Goal: Task Accomplishment & Management: Manage account settings

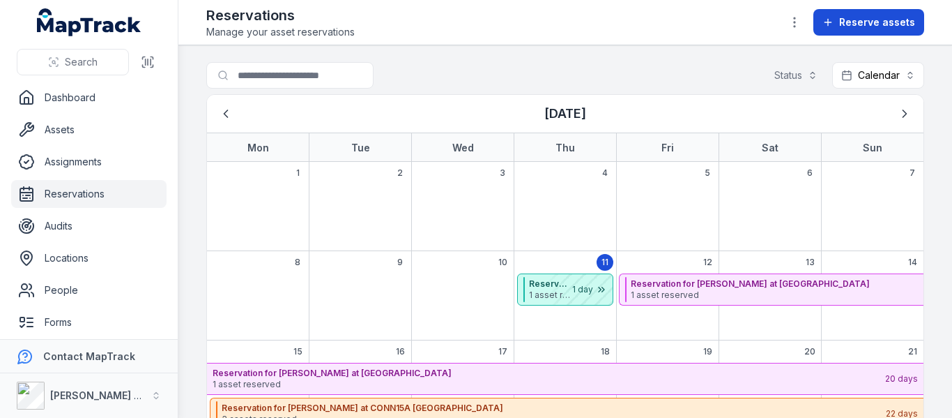
click at [863, 17] on span "Reserve assets" at bounding box center [877, 22] width 76 height 14
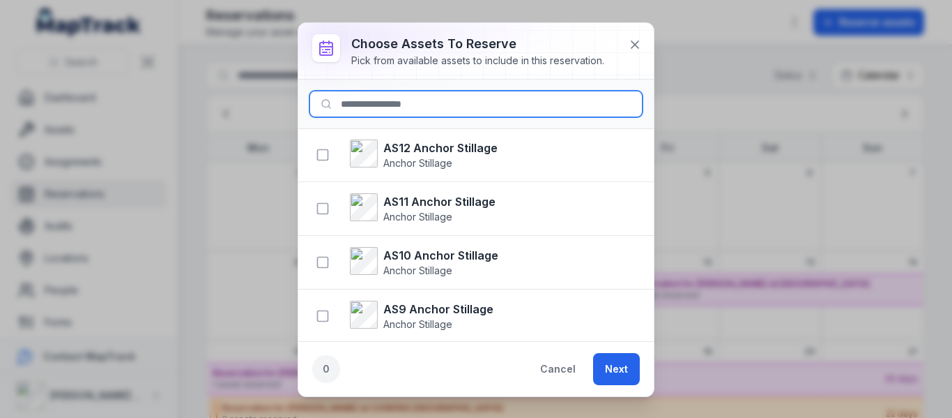
click at [422, 105] on input at bounding box center [476, 104] width 333 height 26
type input "***"
click button "Next" at bounding box center [616, 369] width 47 height 32
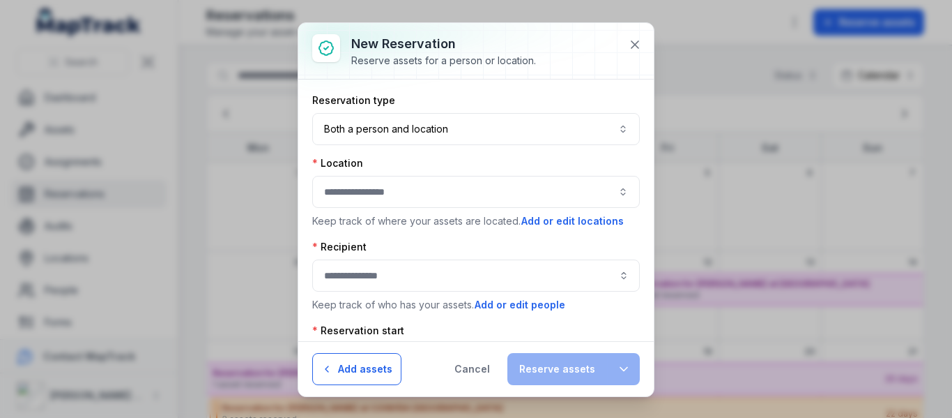
click at [316, 375] on button "Add assets" at bounding box center [356, 369] width 89 height 32
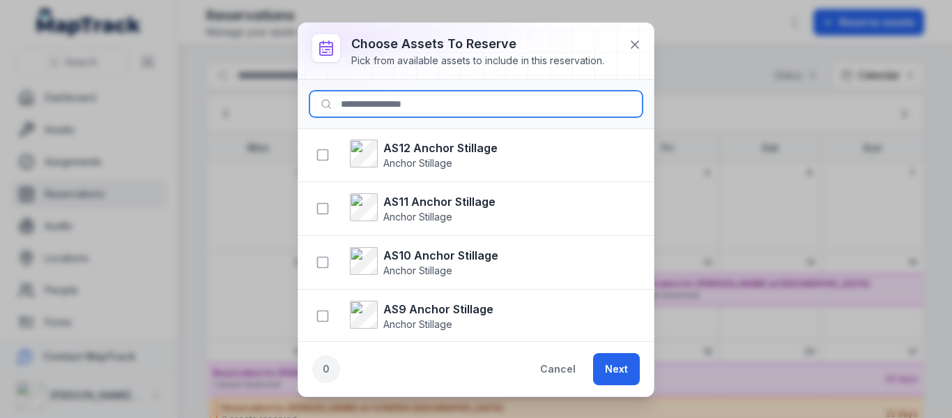
click at [364, 98] on input at bounding box center [476, 104] width 333 height 26
type input "***"
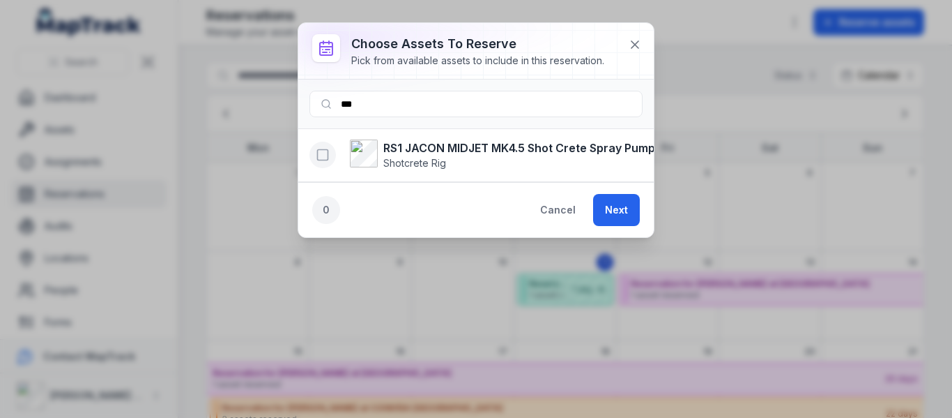
click at [324, 155] on icon "button" at bounding box center [323, 155] width 14 height 14
click at [620, 222] on button "Next" at bounding box center [616, 210] width 47 height 32
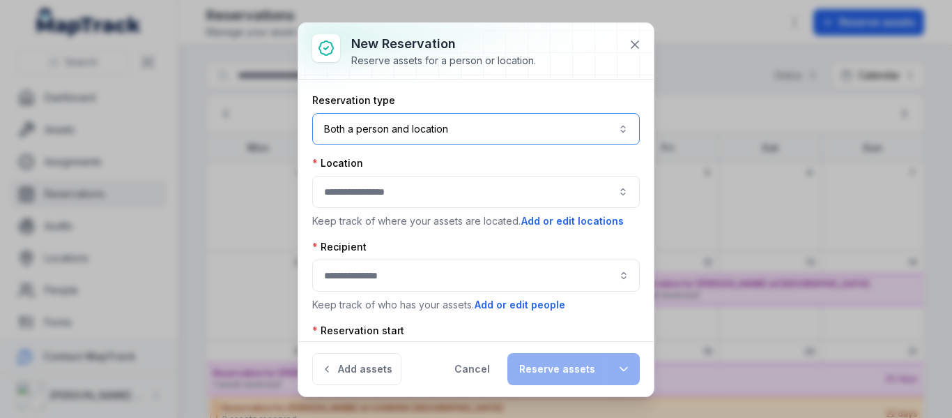
click at [611, 130] on button "Both a person and location ****" at bounding box center [476, 129] width 328 height 32
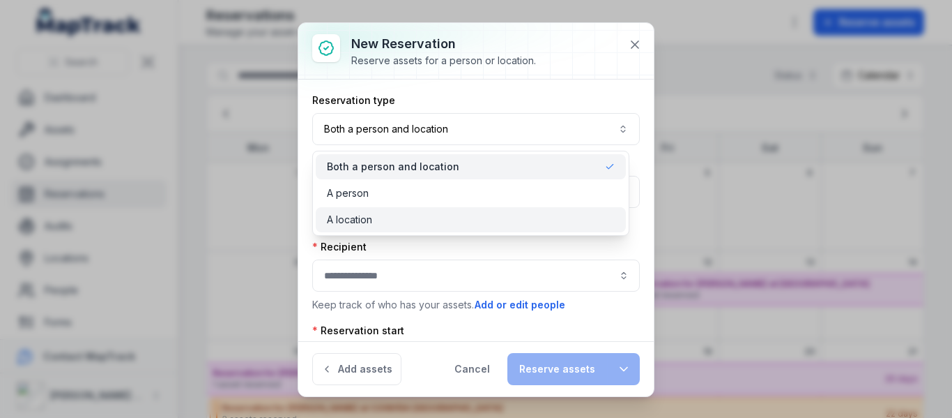
click at [369, 213] on span "A location" at bounding box center [349, 220] width 45 height 14
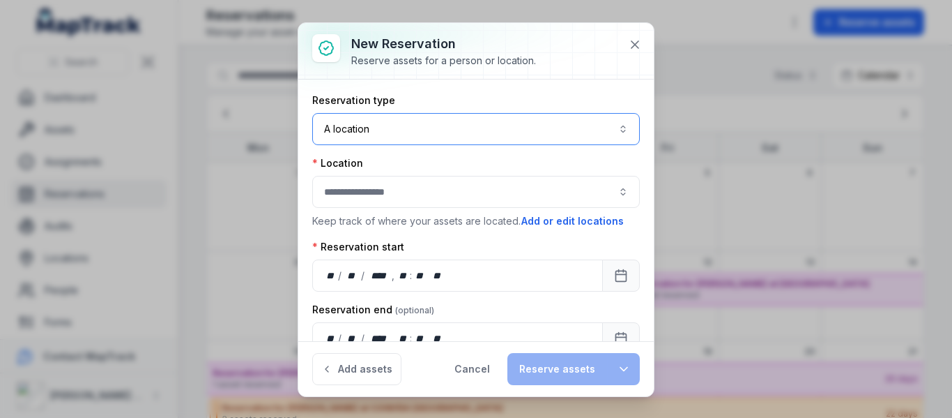
click at [363, 191] on button "button" at bounding box center [476, 192] width 328 height 32
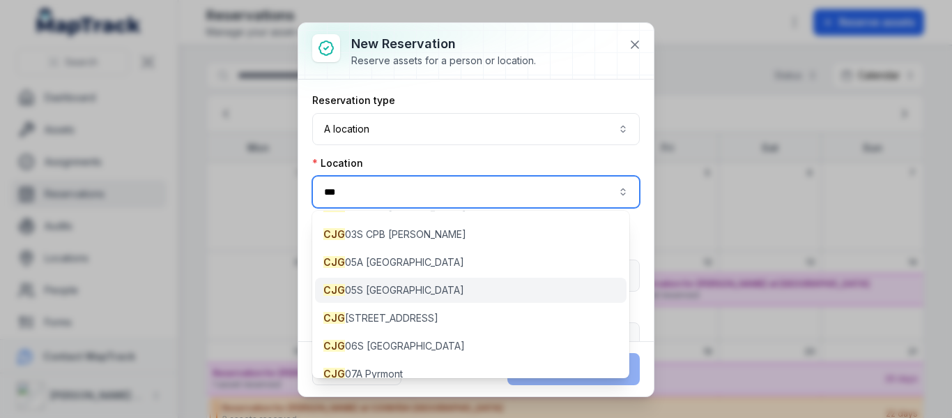
scroll to position [204, 0]
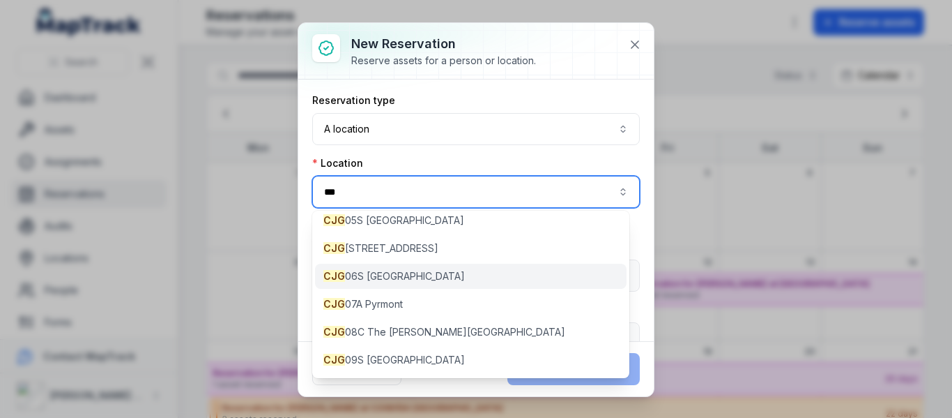
type input "***"
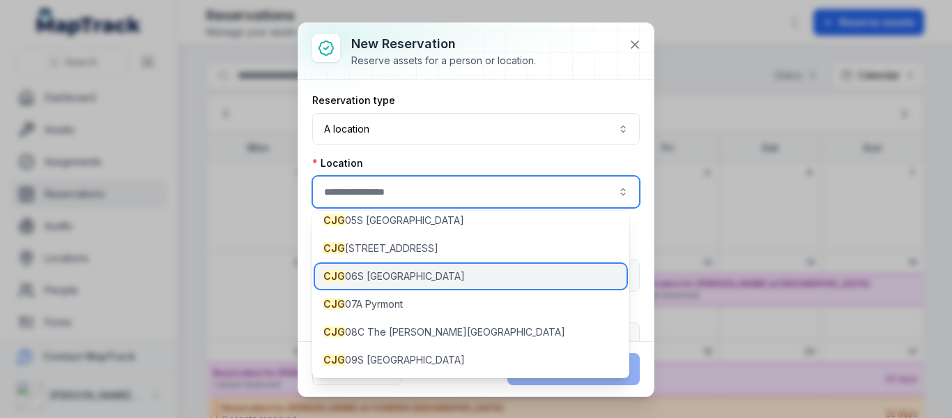
click at [385, 274] on span "CJG 06S [GEOGRAPHIC_DATA]" at bounding box center [394, 276] width 142 height 14
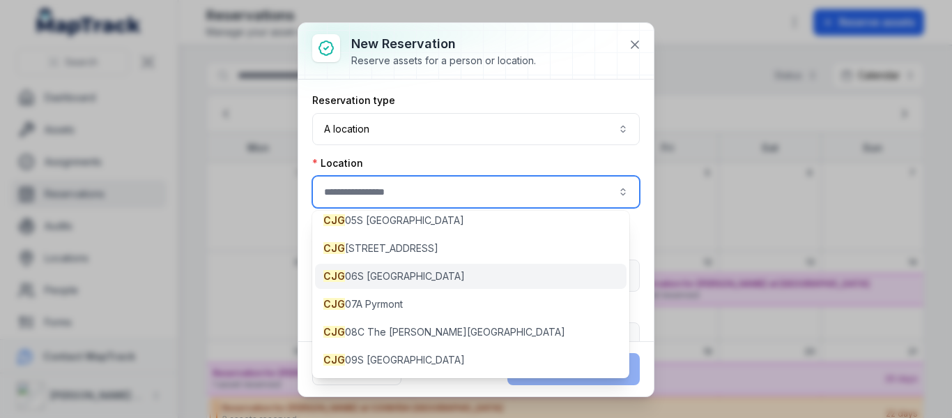
type input "**********"
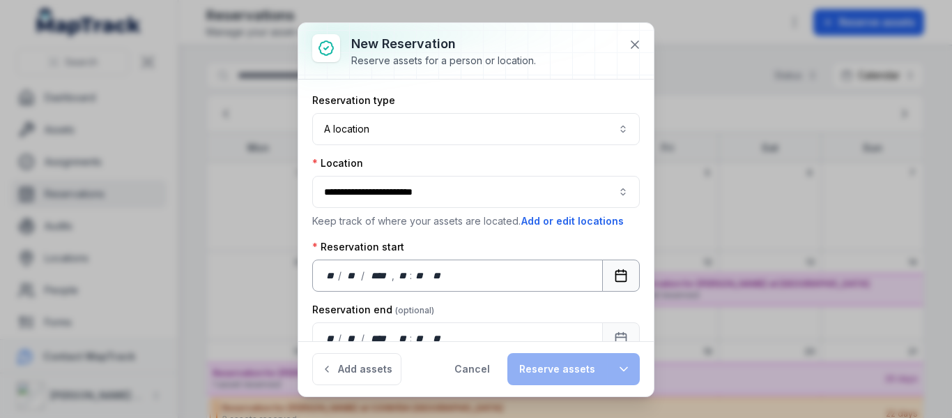
click at [616, 271] on rect "Calendar" at bounding box center [621, 275] width 10 height 10
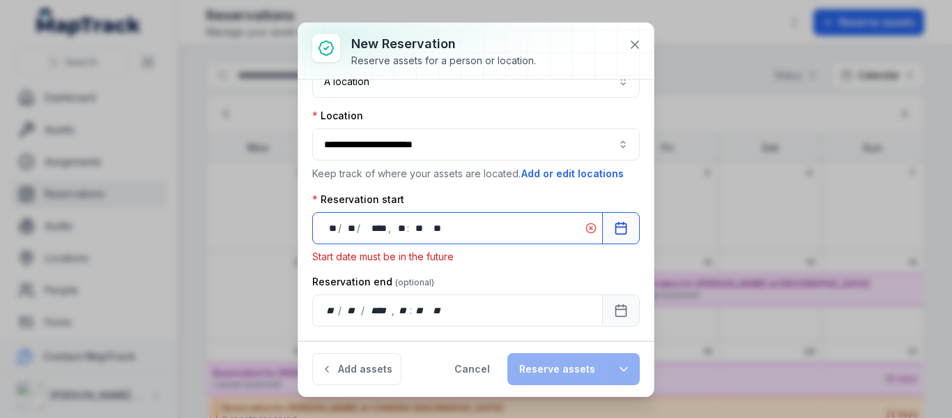
scroll to position [70, 0]
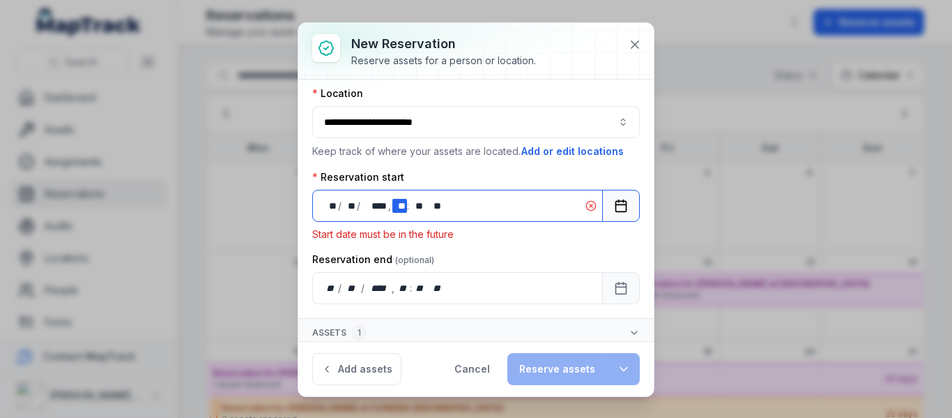
click at [405, 204] on div "** **" at bounding box center [399, 206] width 14 height 14
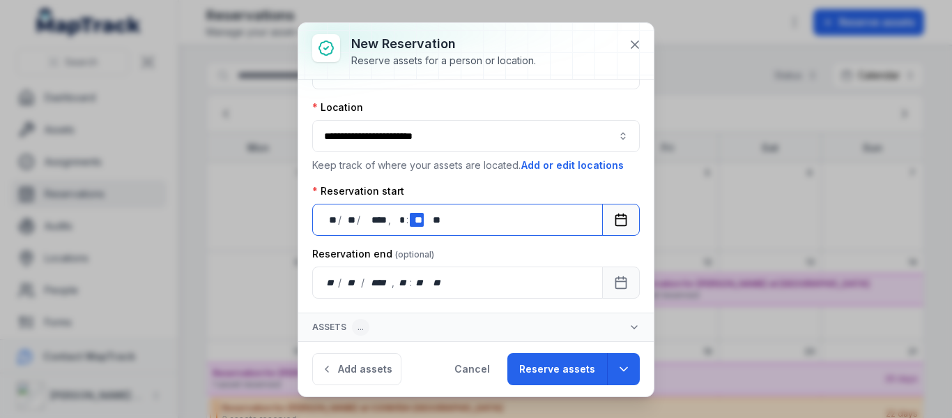
scroll to position [56, 0]
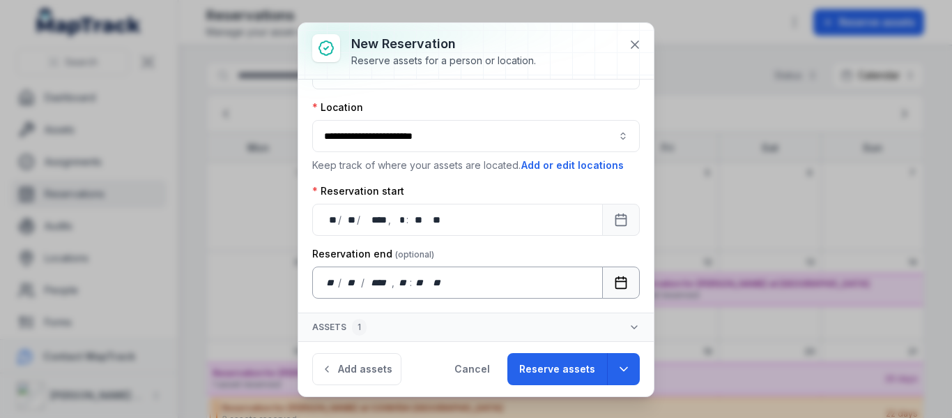
click at [616, 281] on icon "Calendar" at bounding box center [621, 281] width 10 height 0
click at [568, 365] on button "Reserve assets" at bounding box center [557, 369] width 100 height 32
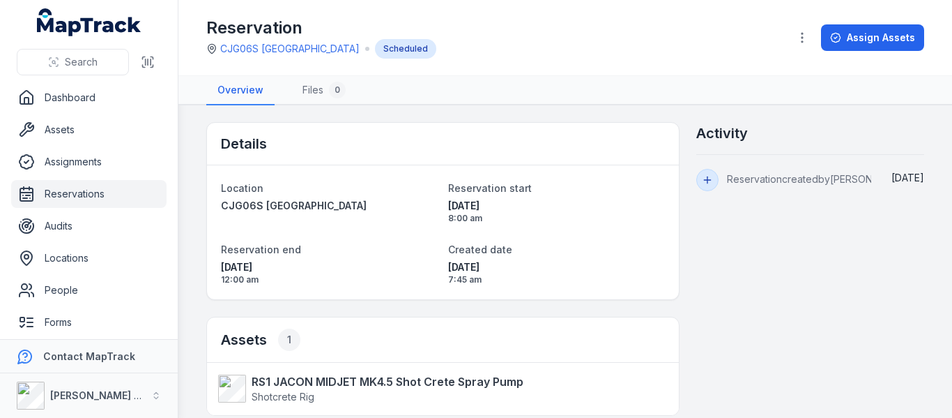
click at [95, 190] on link "Reservations" at bounding box center [88, 194] width 155 height 28
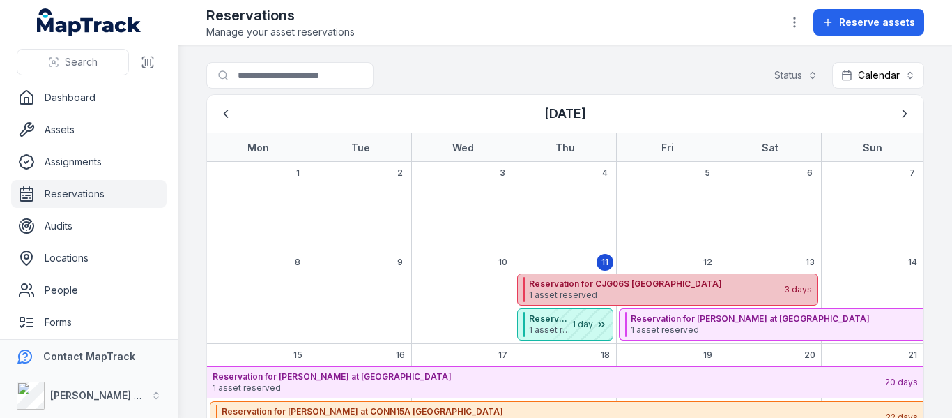
click at [573, 284] on strong "Reservation for CJG06S [GEOGRAPHIC_DATA]" at bounding box center [656, 283] width 254 height 11
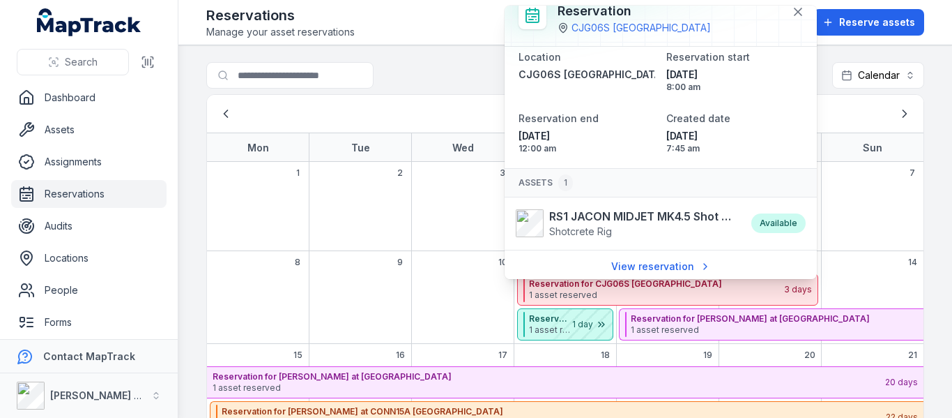
scroll to position [19, 0]
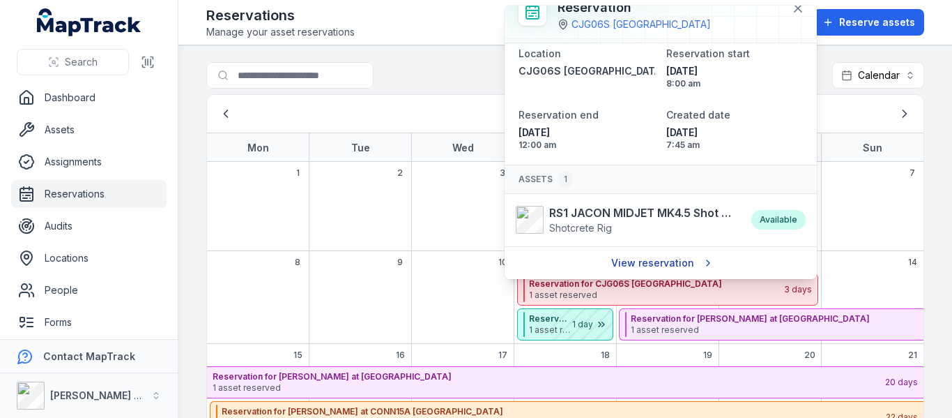
click at [650, 264] on link "View reservation" at bounding box center [661, 263] width 118 height 26
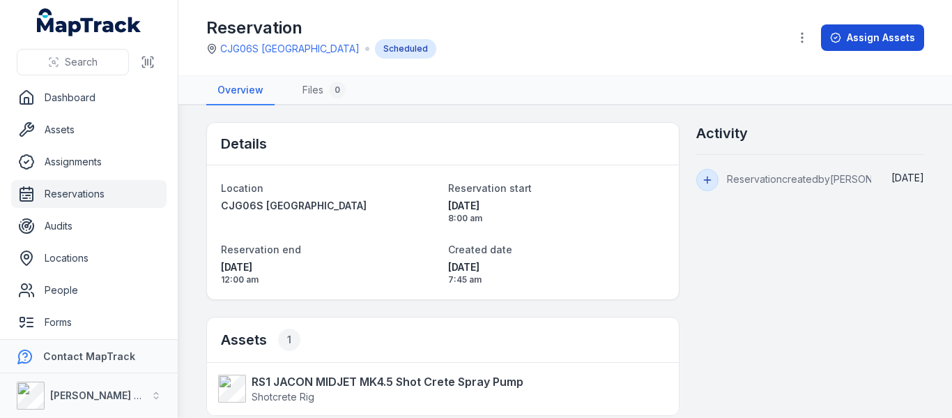
click at [864, 29] on button "Assign Assets" at bounding box center [872, 37] width 103 height 26
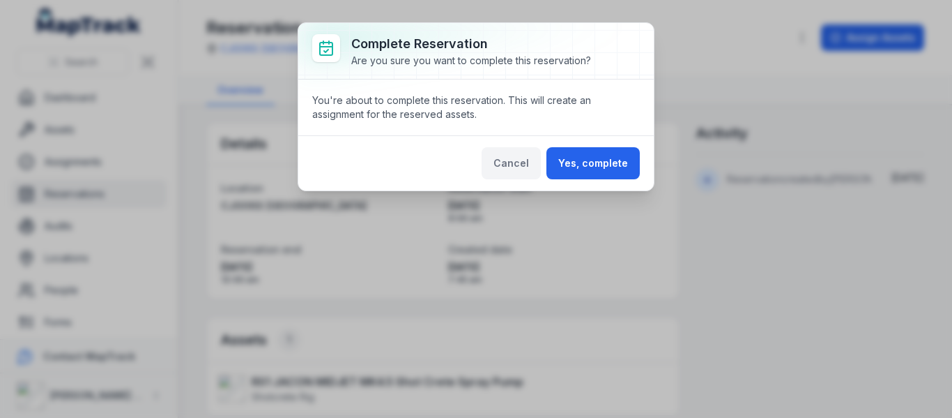
click at [515, 160] on button "Cancel" at bounding box center [511, 163] width 59 height 32
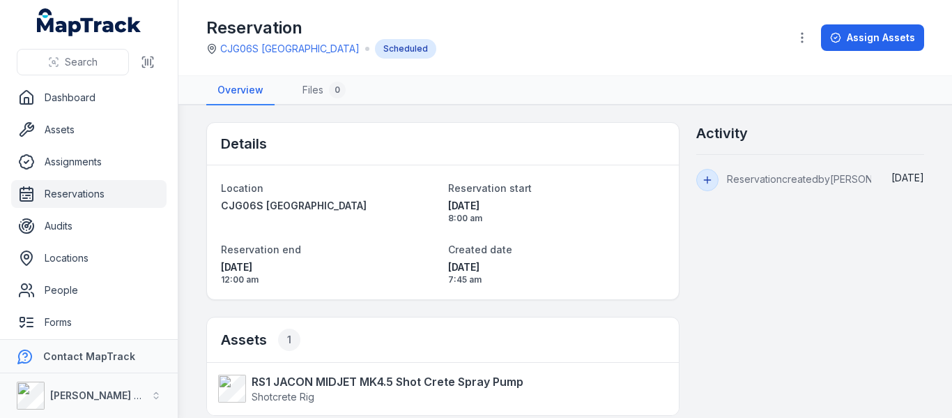
click at [63, 194] on link "Reservations" at bounding box center [88, 194] width 155 height 28
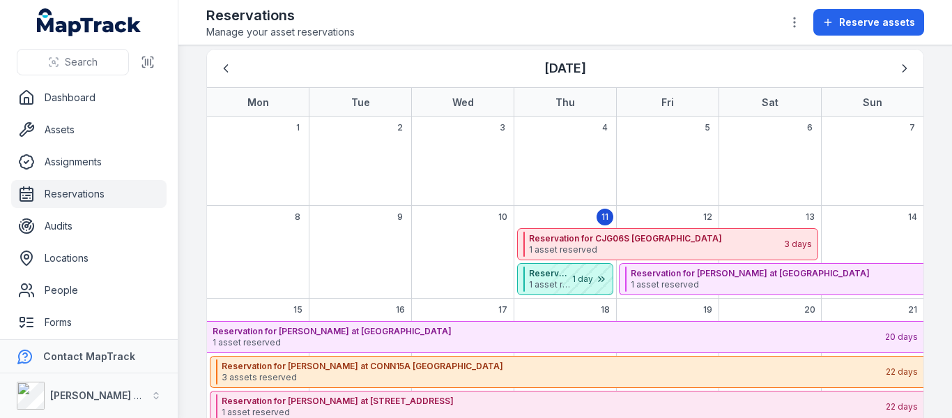
scroll to position [70, 0]
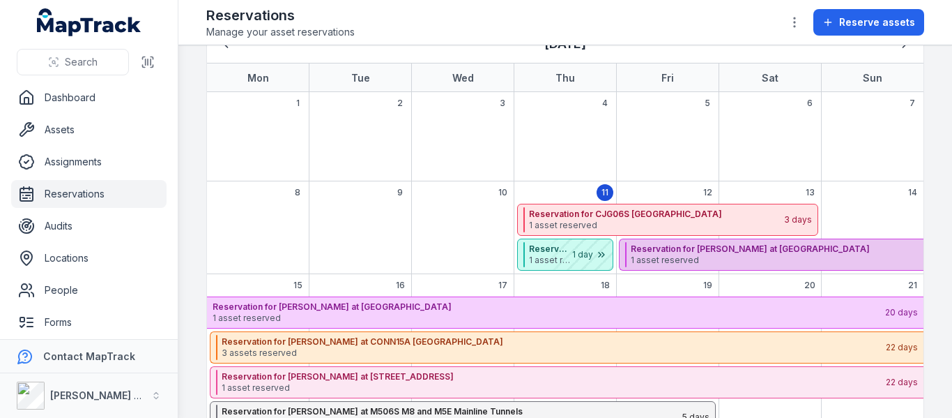
click at [662, 251] on strong "Reservation for [PERSON_NAME] at [GEOGRAPHIC_DATA]" at bounding box center [962, 248] width 662 height 11
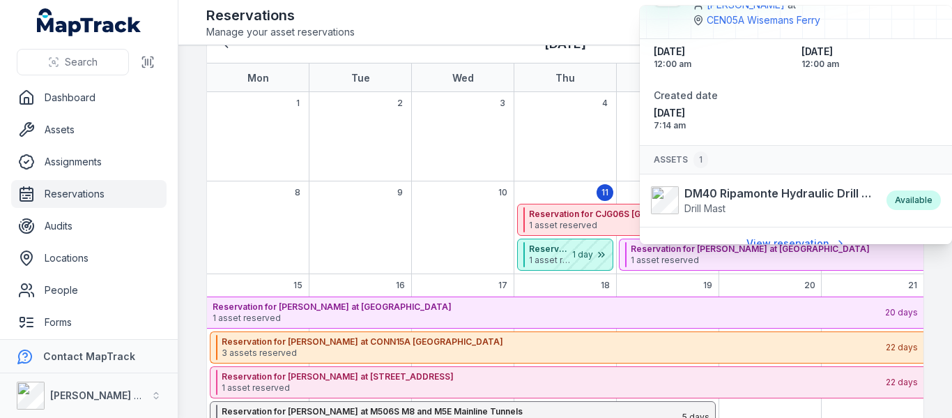
scroll to position [54, 0]
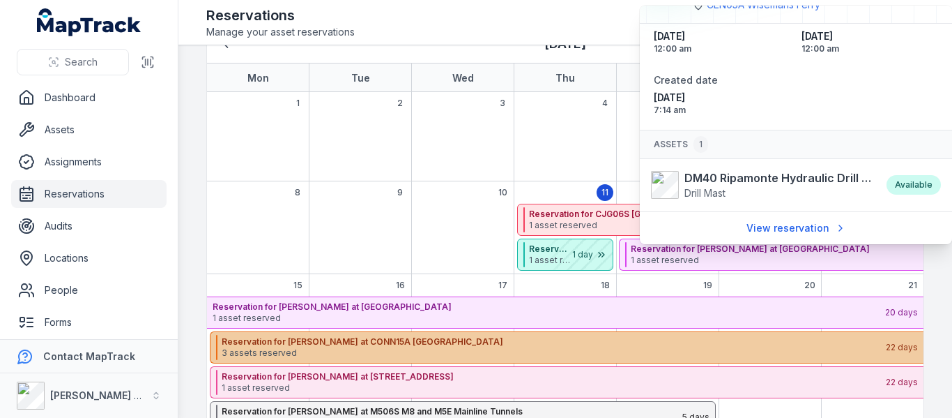
click at [333, 339] on strong "Reservation for [PERSON_NAME] at CONN15A [GEOGRAPHIC_DATA]" at bounding box center [553, 341] width 663 height 11
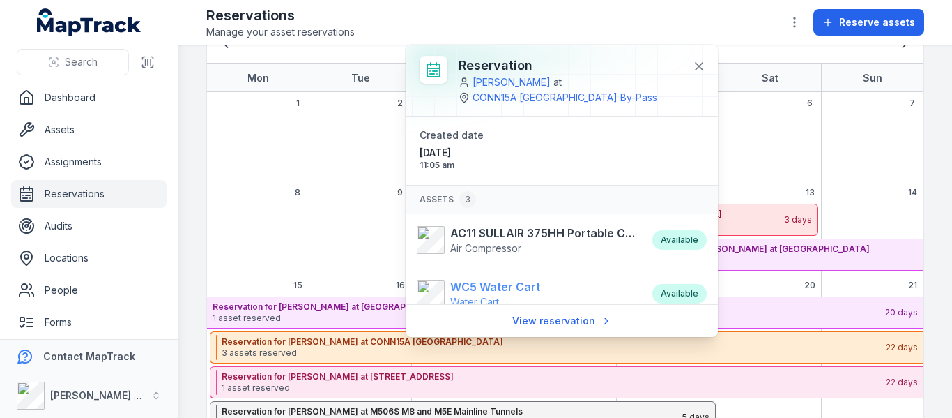
scroll to position [185, 0]
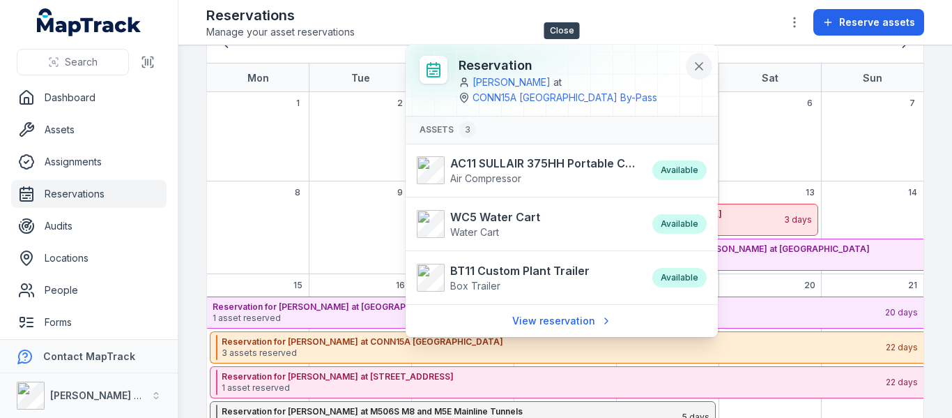
click at [703, 65] on icon at bounding box center [699, 66] width 14 height 14
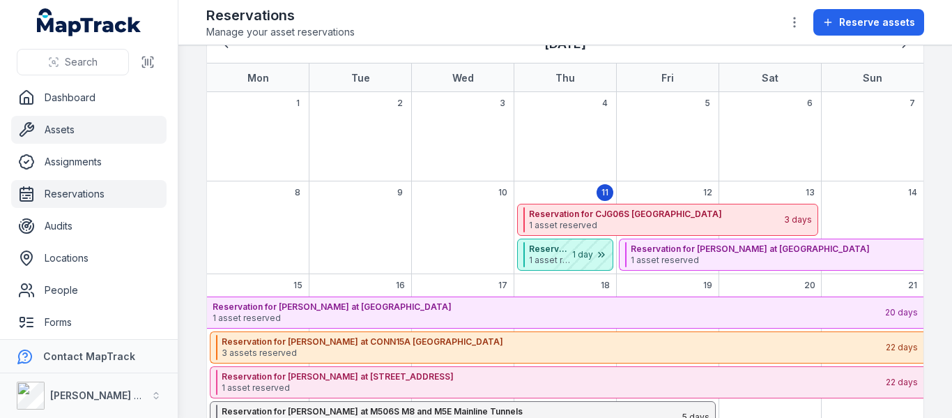
click at [54, 125] on link "Assets" at bounding box center [88, 130] width 155 height 28
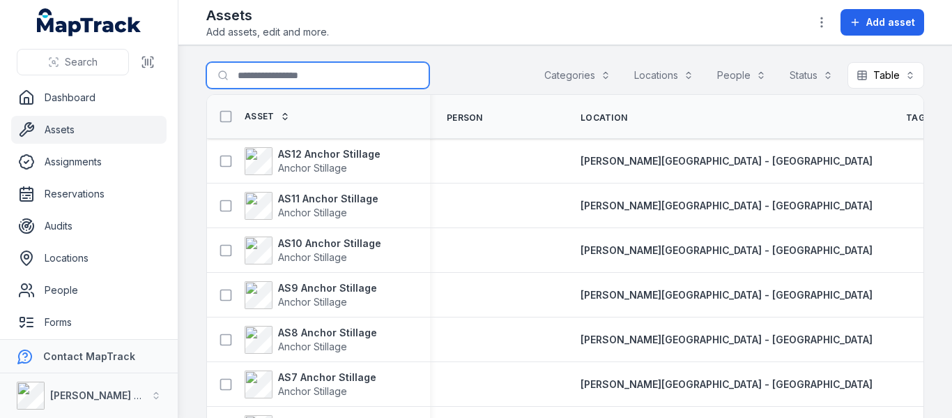
click at [264, 77] on input "Search for assets" at bounding box center [317, 75] width 223 height 26
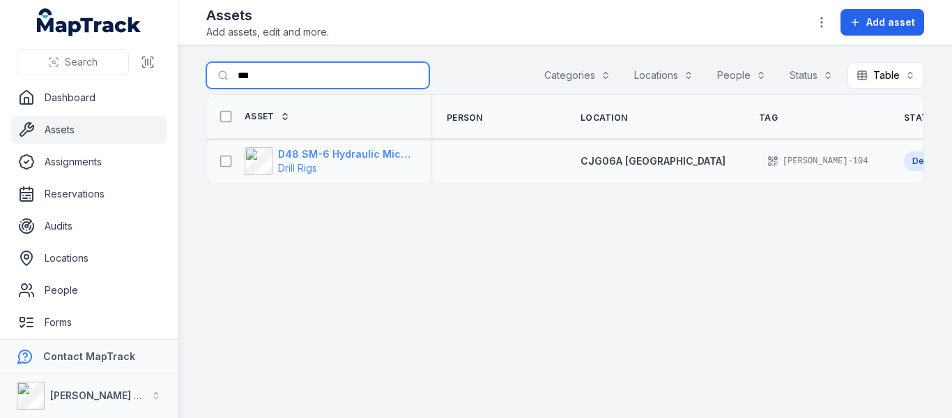
type input "***"
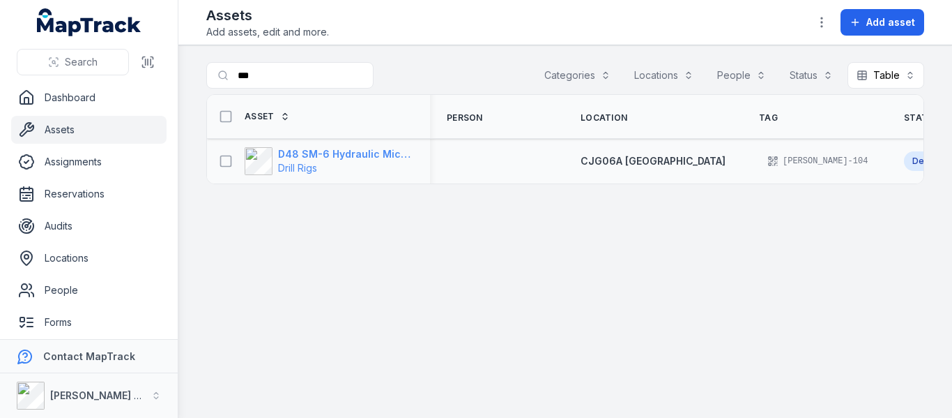
click at [314, 157] on strong "D48 SM-6 Hydraulic Micro Drill Rig" at bounding box center [345, 154] width 135 height 14
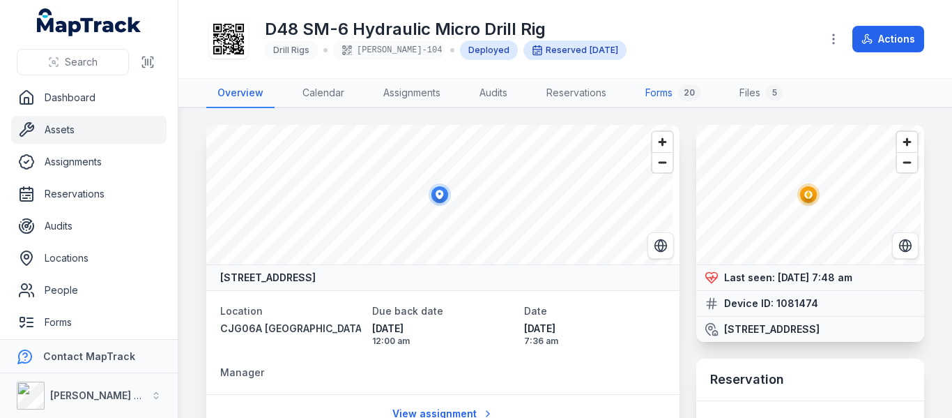
click at [652, 89] on link "Forms 20" at bounding box center [672, 93] width 77 height 29
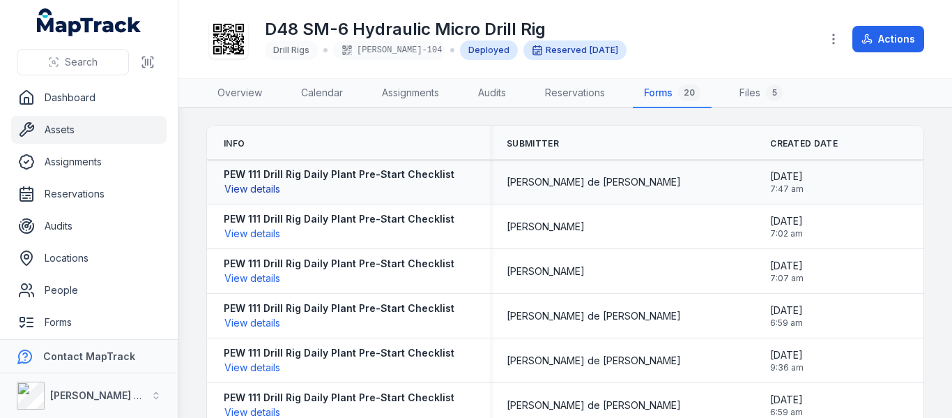
click at [262, 188] on button "View details" at bounding box center [252, 188] width 57 height 15
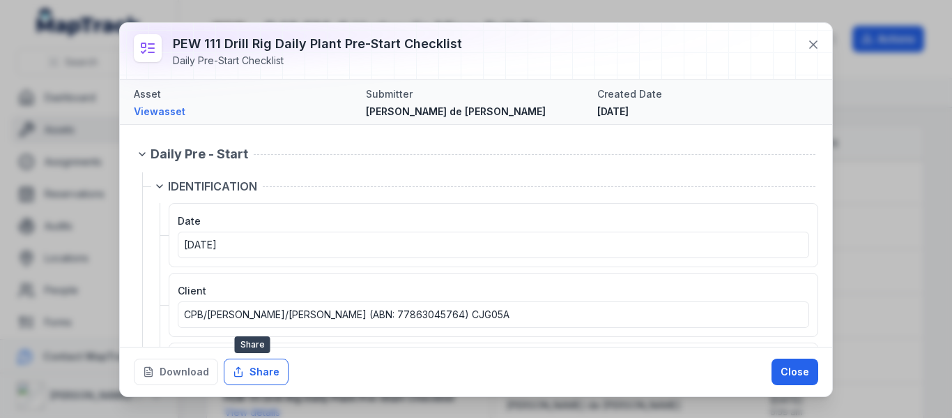
click at [250, 371] on button "Share" at bounding box center [256, 371] width 65 height 26
click at [818, 45] on icon at bounding box center [814, 45] width 14 height 14
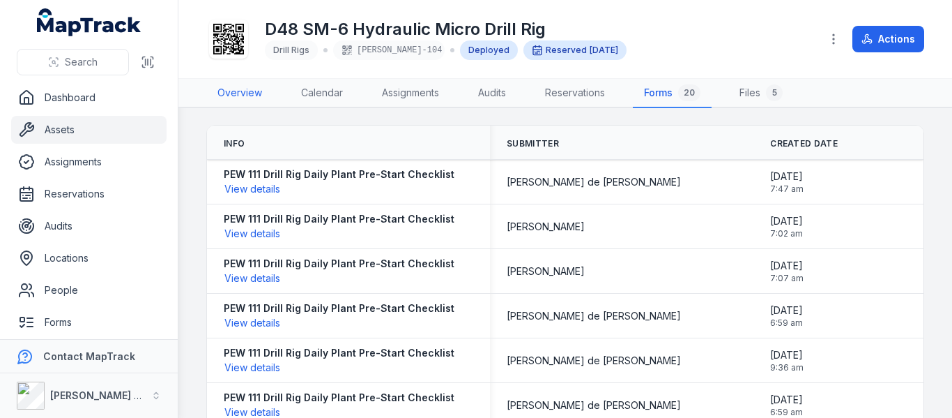
click at [257, 98] on link "Overview" at bounding box center [239, 93] width 67 height 29
